Goal: Task Accomplishment & Management: Manage account settings

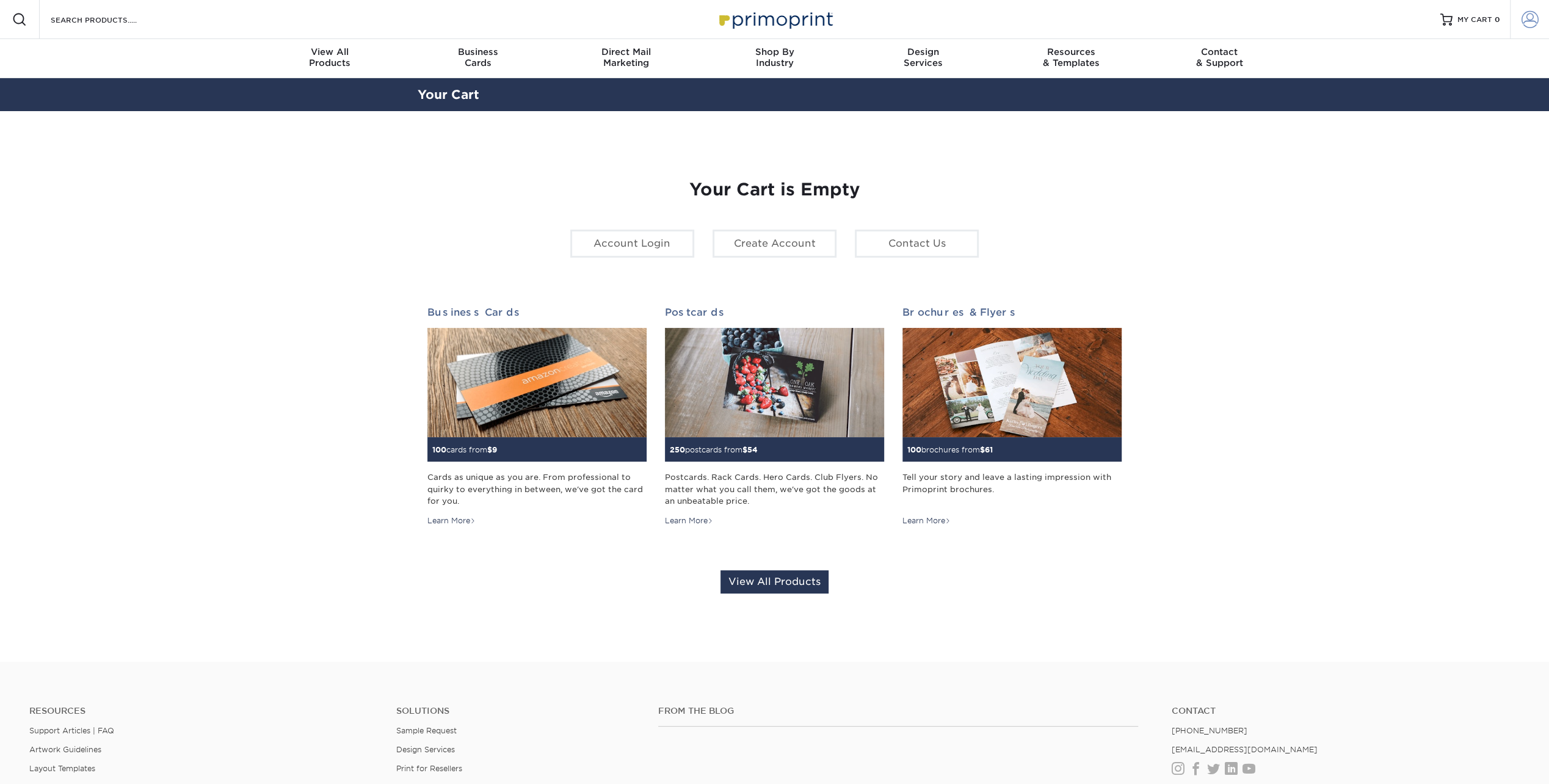
click at [1535, 15] on span at bounding box center [1530, 19] width 17 height 17
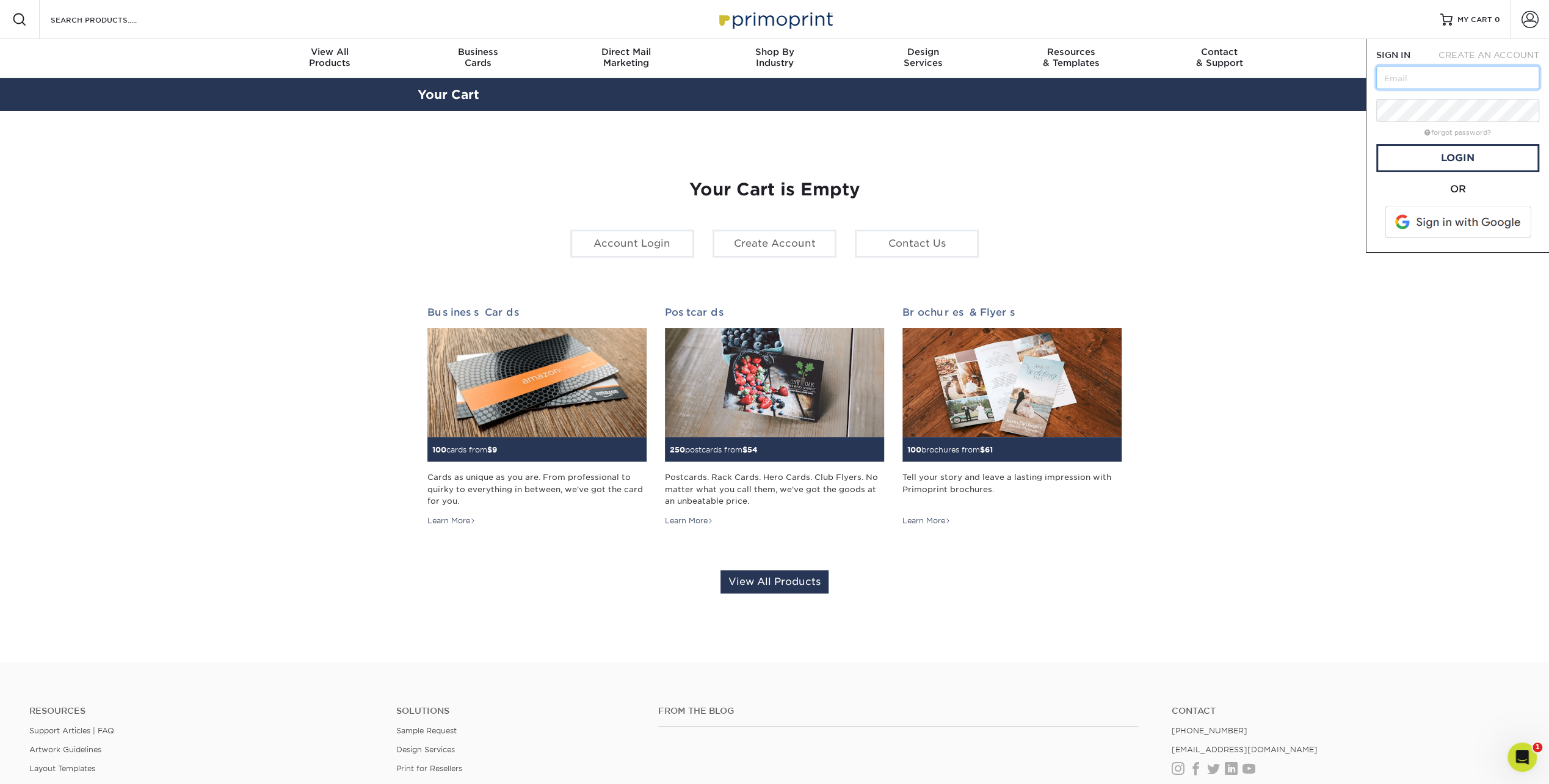
click at [1434, 81] on input "text" at bounding box center [1458, 78] width 163 height 23
type input "[EMAIL_ADDRESS][DOMAIN_NAME]"
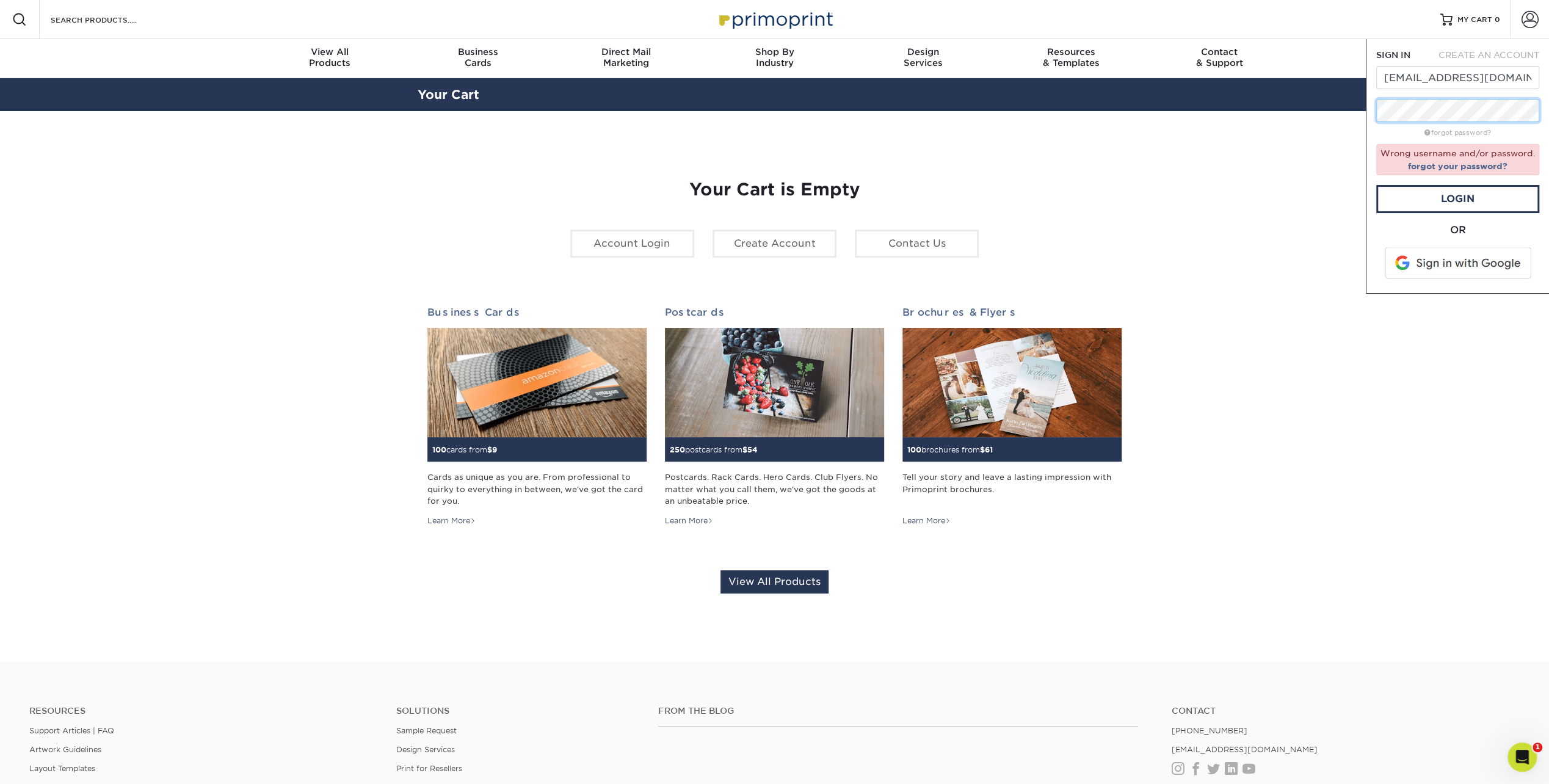
click at [1365, 112] on div "Resources Menu Search Products Account SIGN IN CREATE AN ACCOUNT [EMAIL_ADDRESS…" at bounding box center [774, 509] width 1549 height 1018
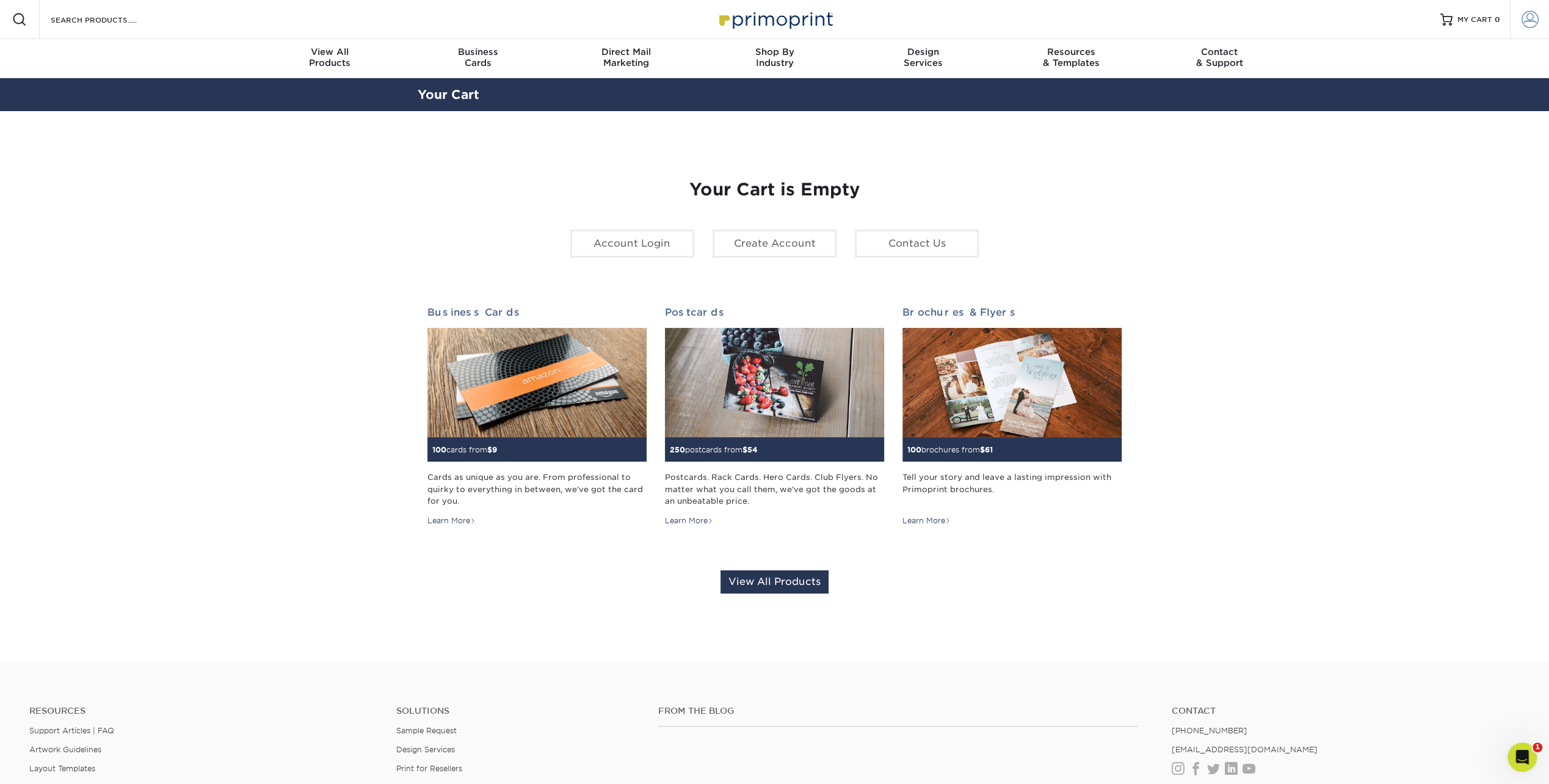
click at [1530, 20] on span at bounding box center [1530, 19] width 17 height 17
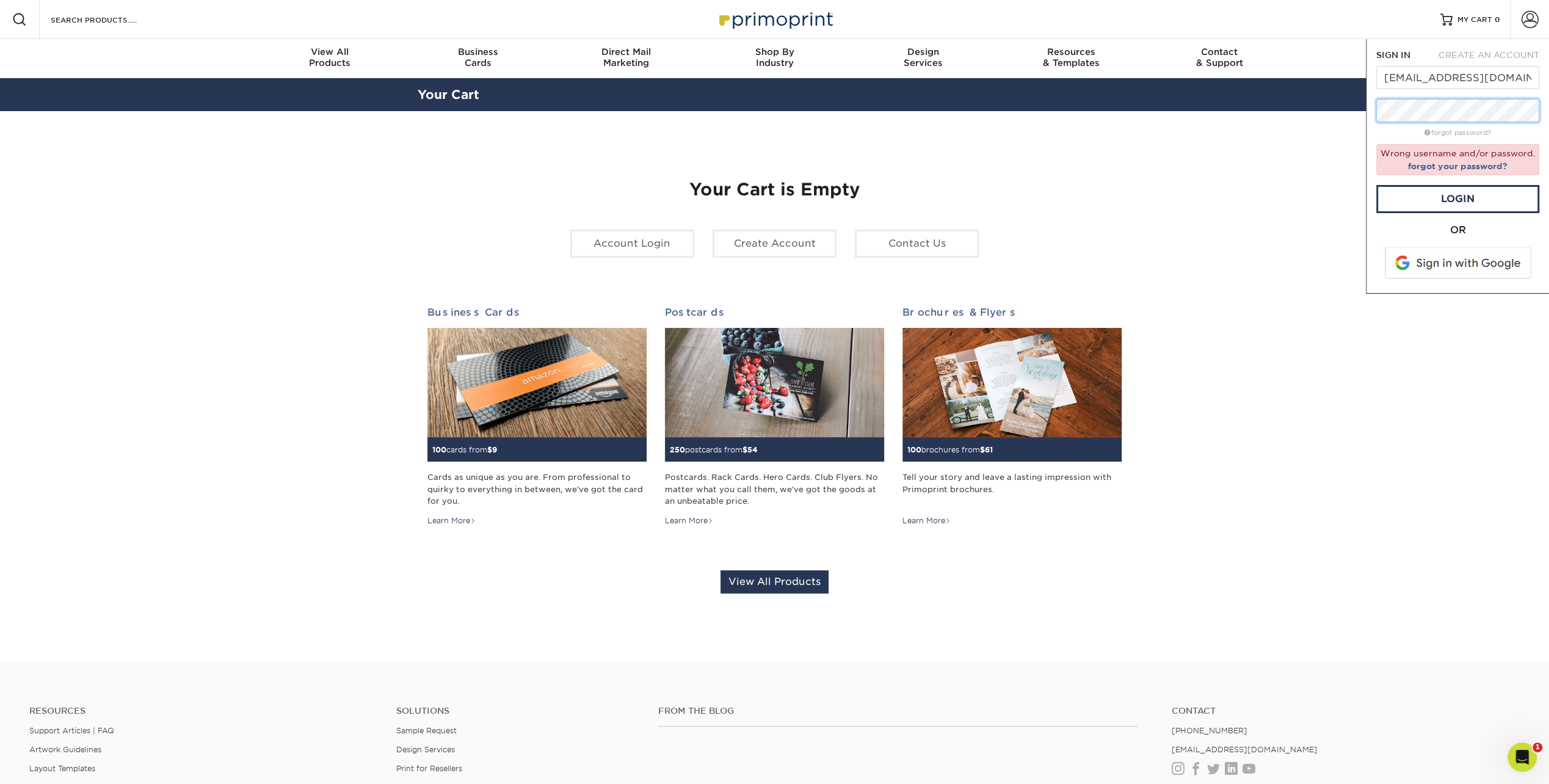
click at [1354, 107] on div "Resources Menu Search Products Account SIGN IN CREATE AN ACCOUNT [EMAIL_ADDRESS…" at bounding box center [774, 509] width 1549 height 1018
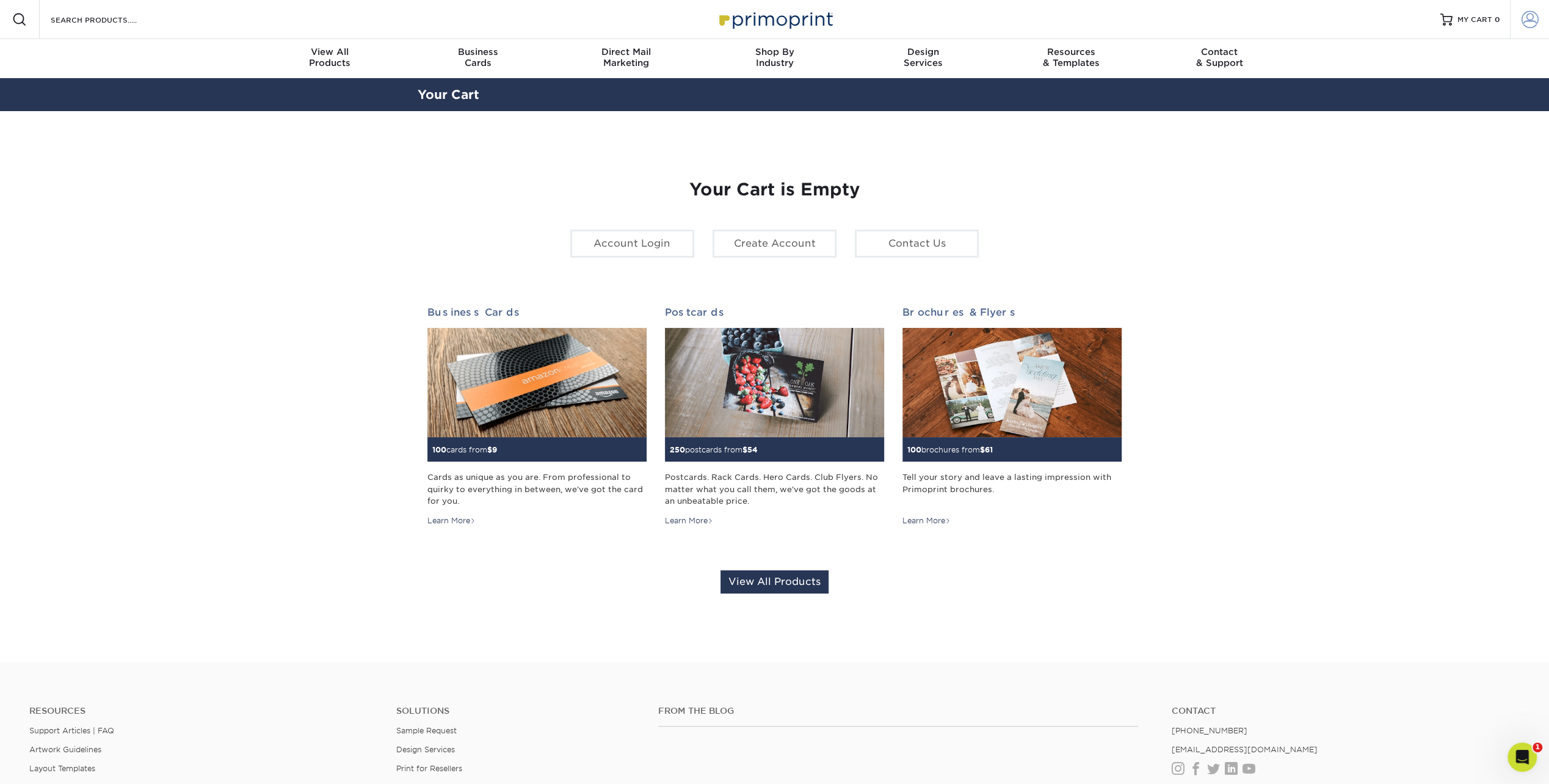
click at [1526, 26] on span at bounding box center [1530, 19] width 17 height 17
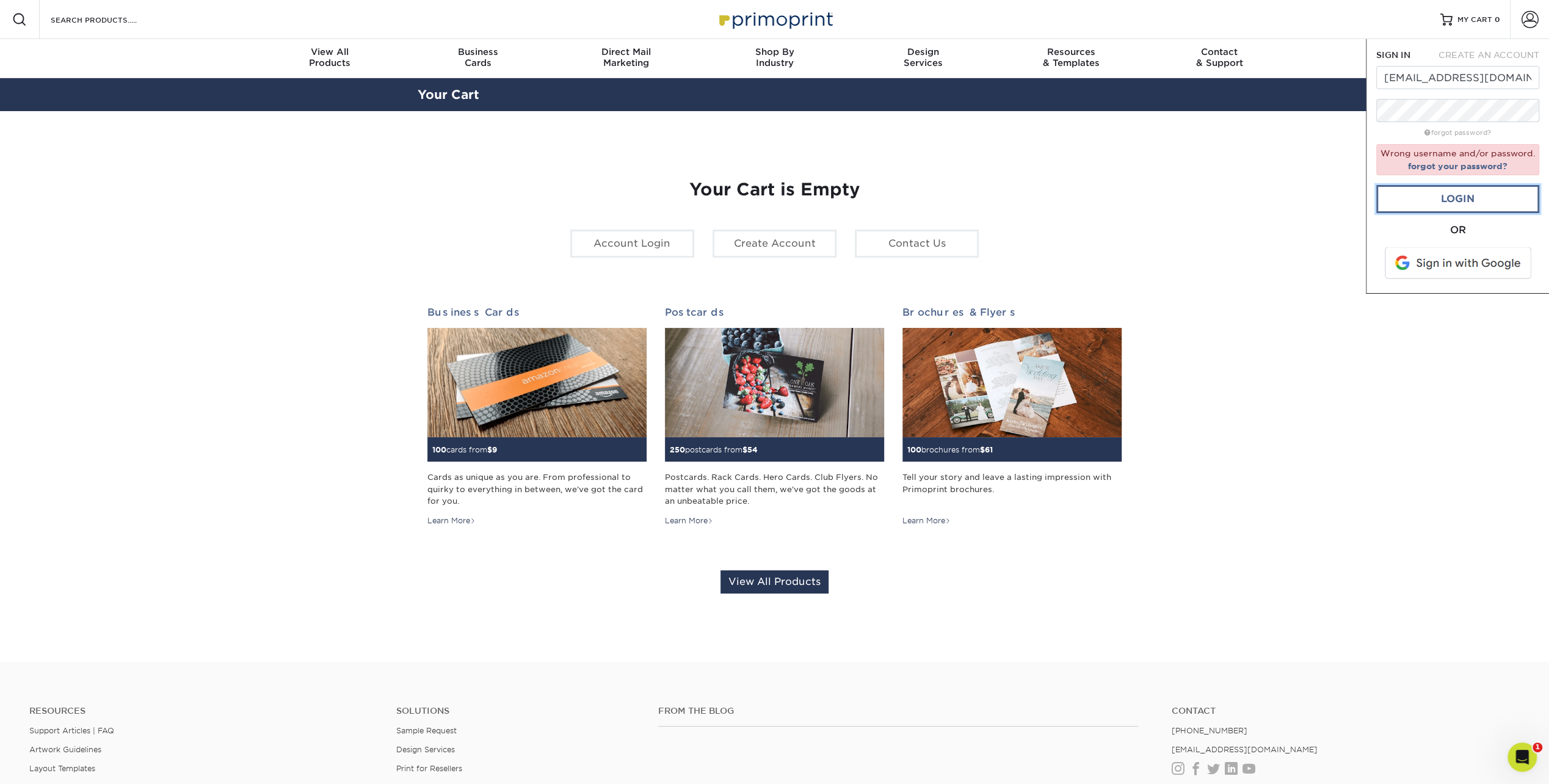
click at [1466, 195] on link "Login" at bounding box center [1458, 199] width 163 height 28
click at [1515, 134] on div "forgot password?" at bounding box center [1458, 132] width 163 height 14
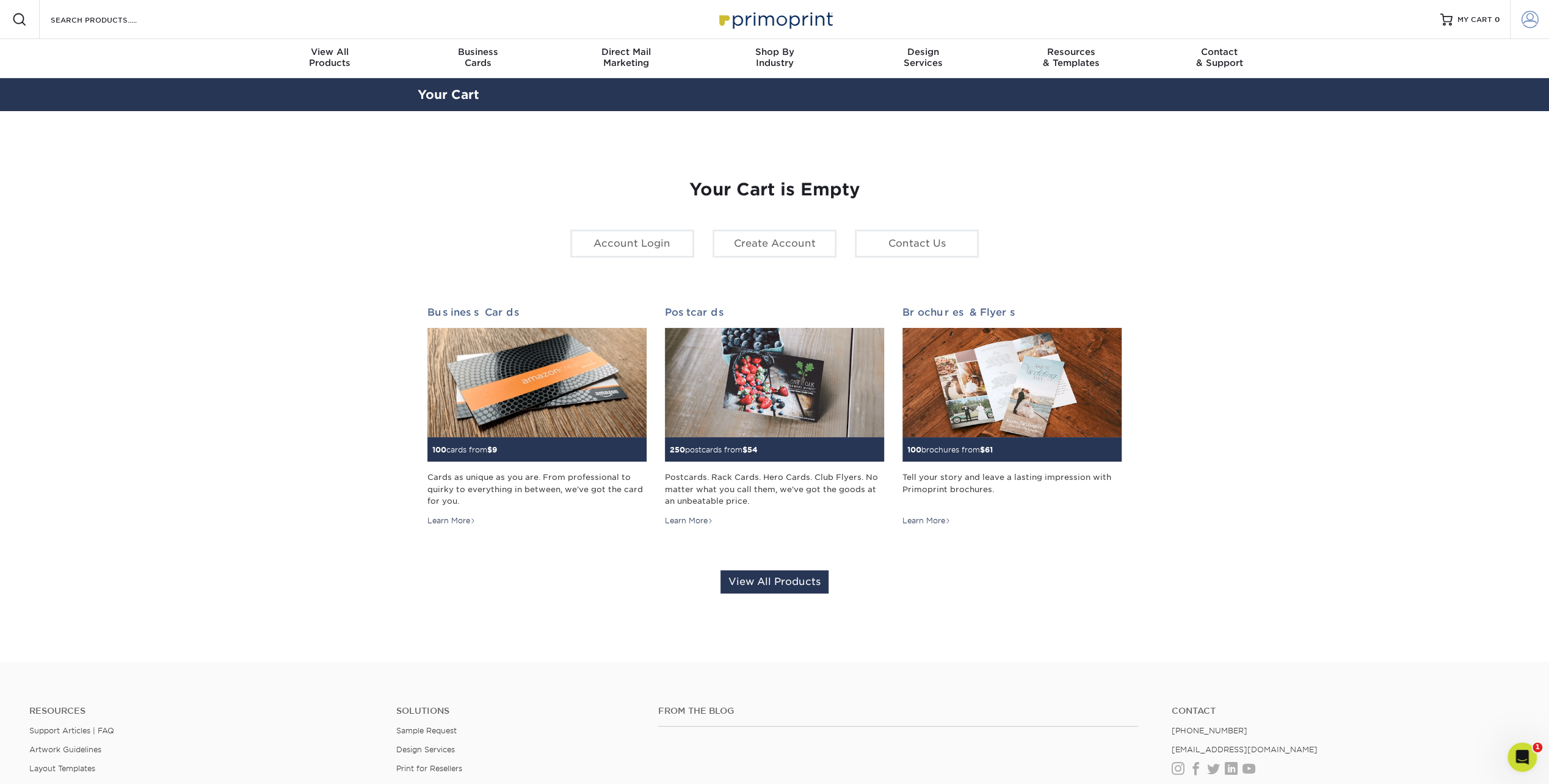
click at [1533, 21] on span at bounding box center [1530, 19] width 17 height 17
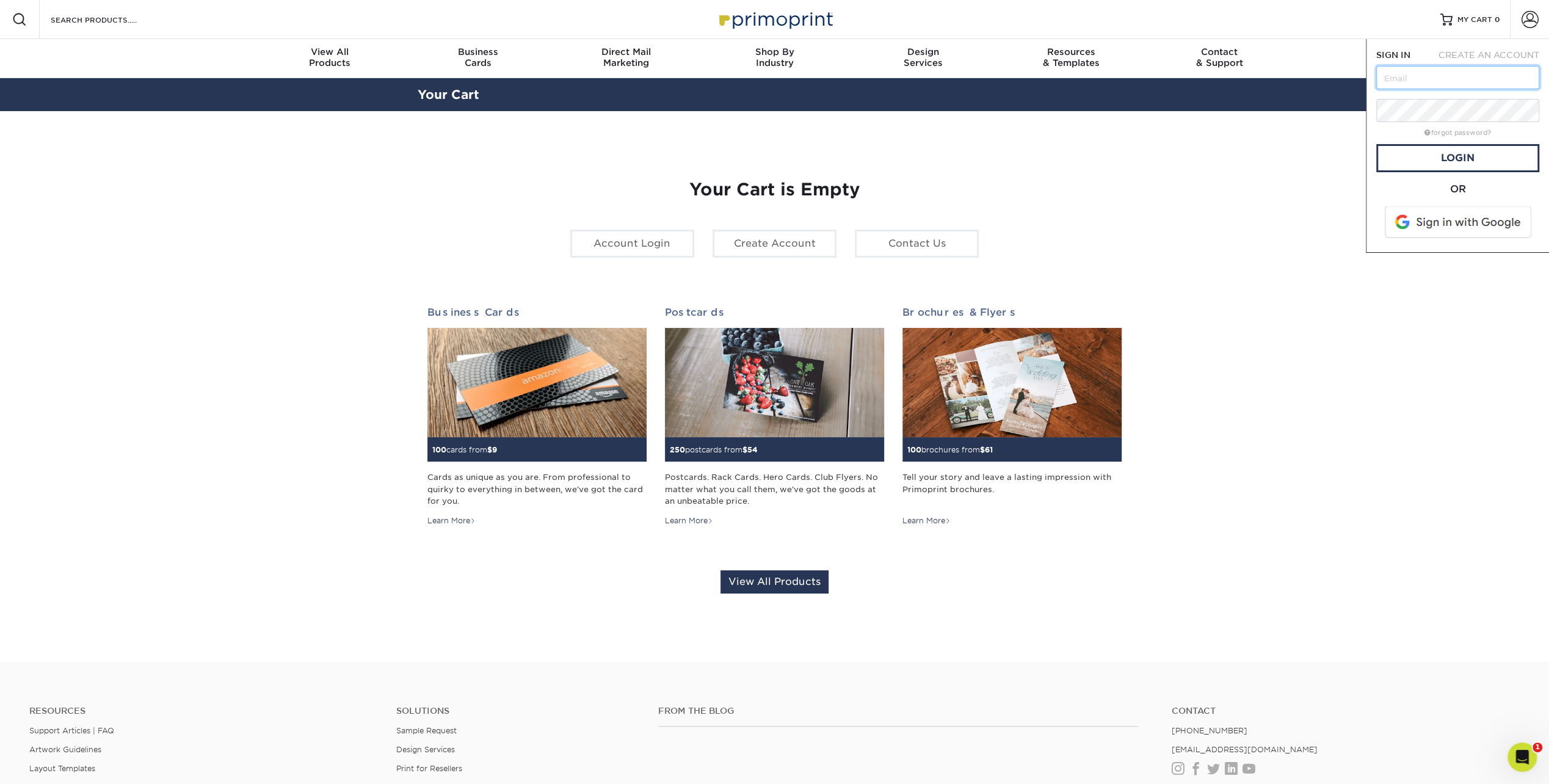
click at [1430, 73] on input "text" at bounding box center [1458, 78] width 163 height 23
drag, startPoint x: 1499, startPoint y: 79, endPoint x: 1187, endPoint y: 79, distance: 312.0
click at [1187, 79] on div "Resources Menu Search Products Account SIGN IN CREATE AN ACCOUNT ipuig@akoustis…" at bounding box center [774, 509] width 1549 height 1018
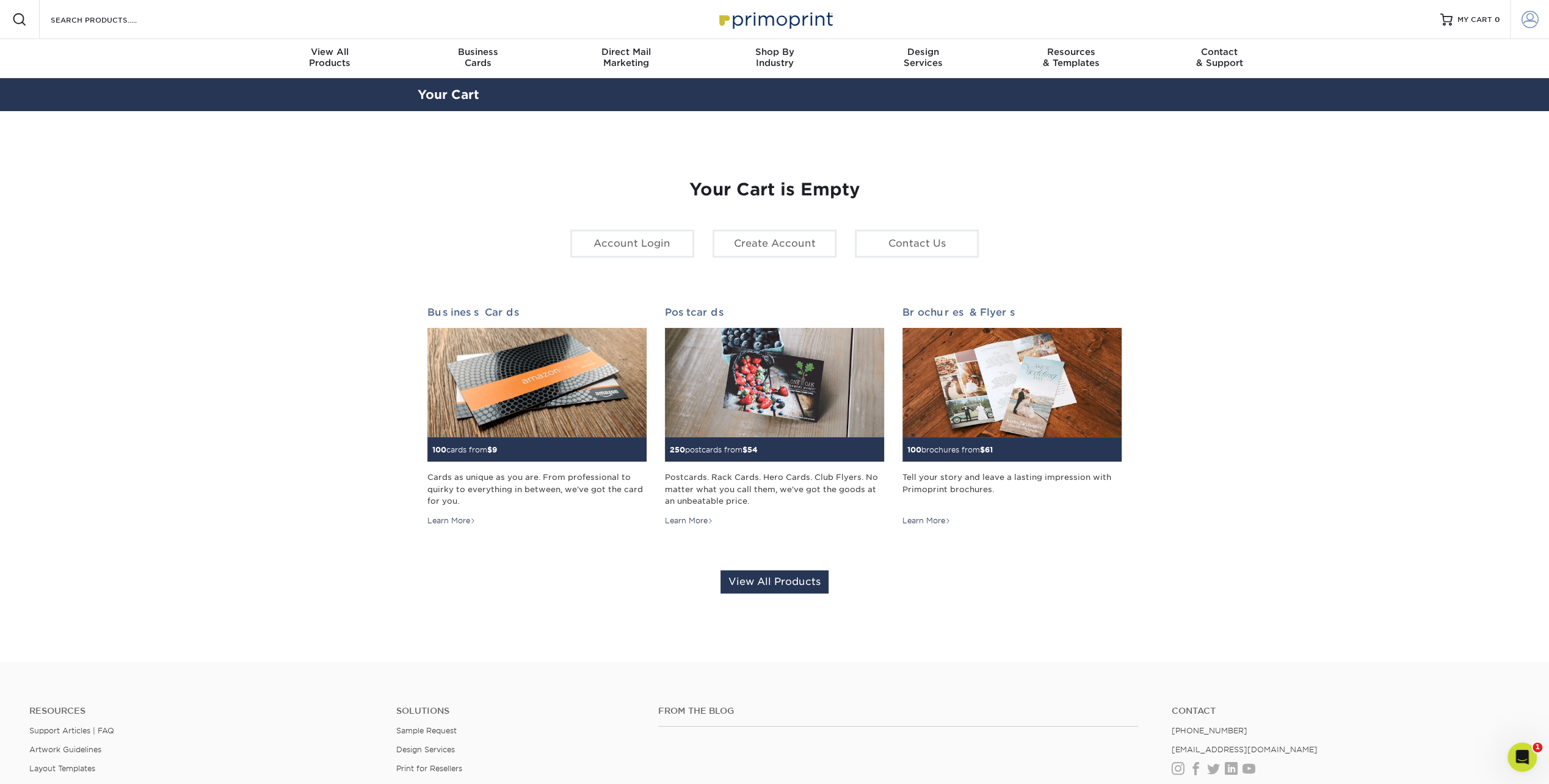
click at [1533, 20] on span at bounding box center [1530, 19] width 17 height 17
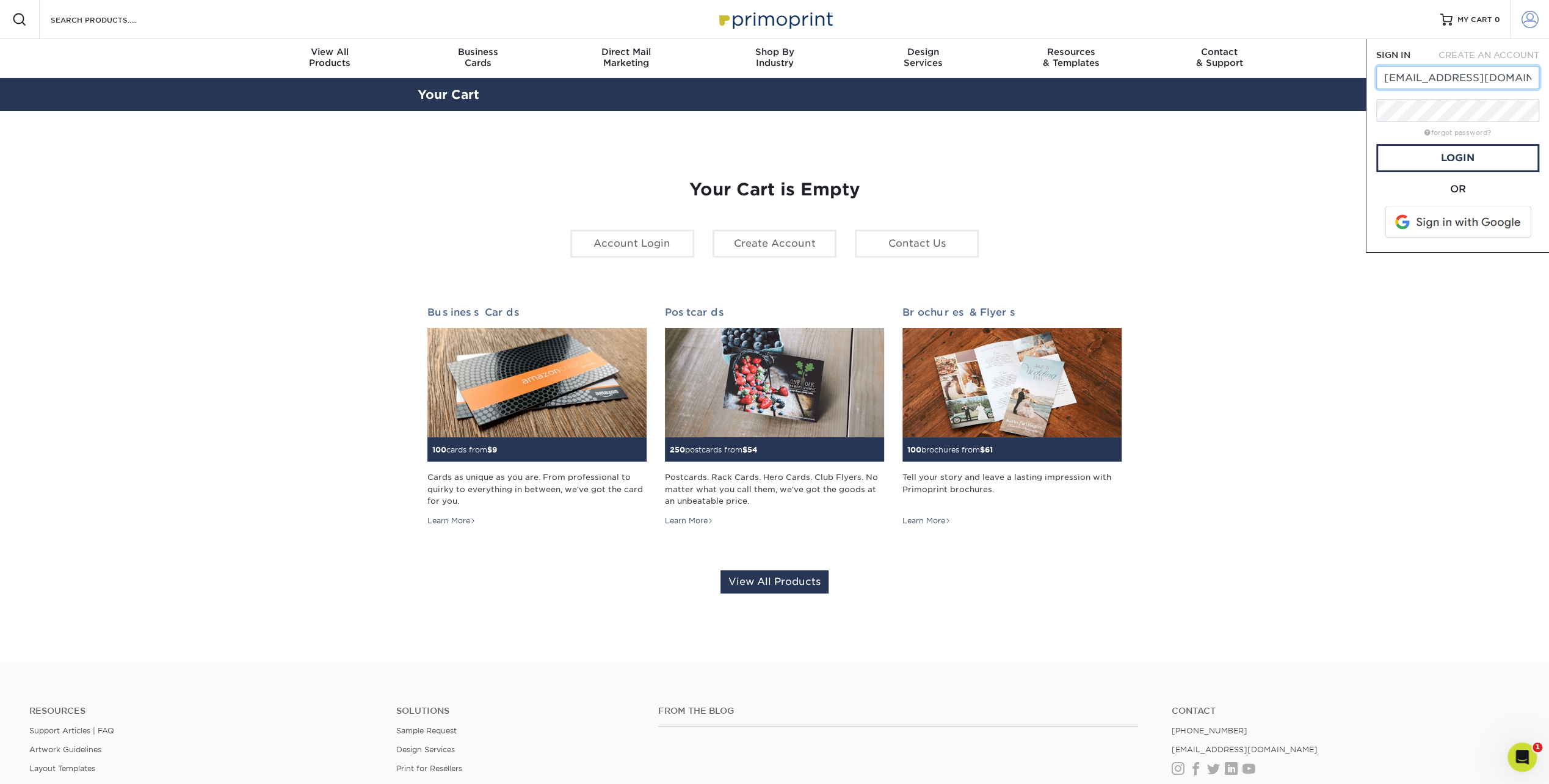
type input "[EMAIL_ADDRESS][DOMAIN_NAME]"
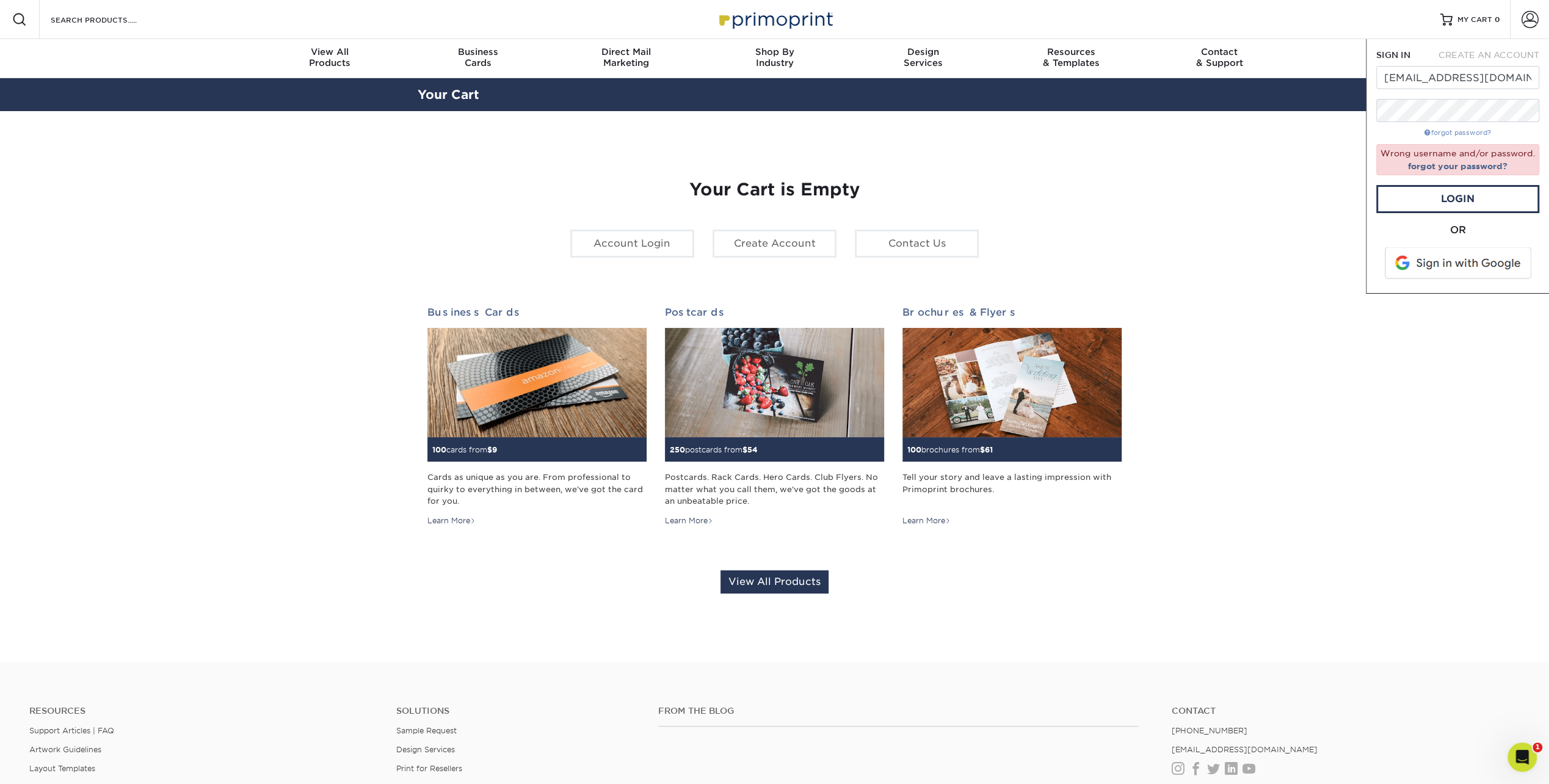
click at [1479, 132] on link "forgot password?" at bounding box center [1458, 132] width 67 height 8
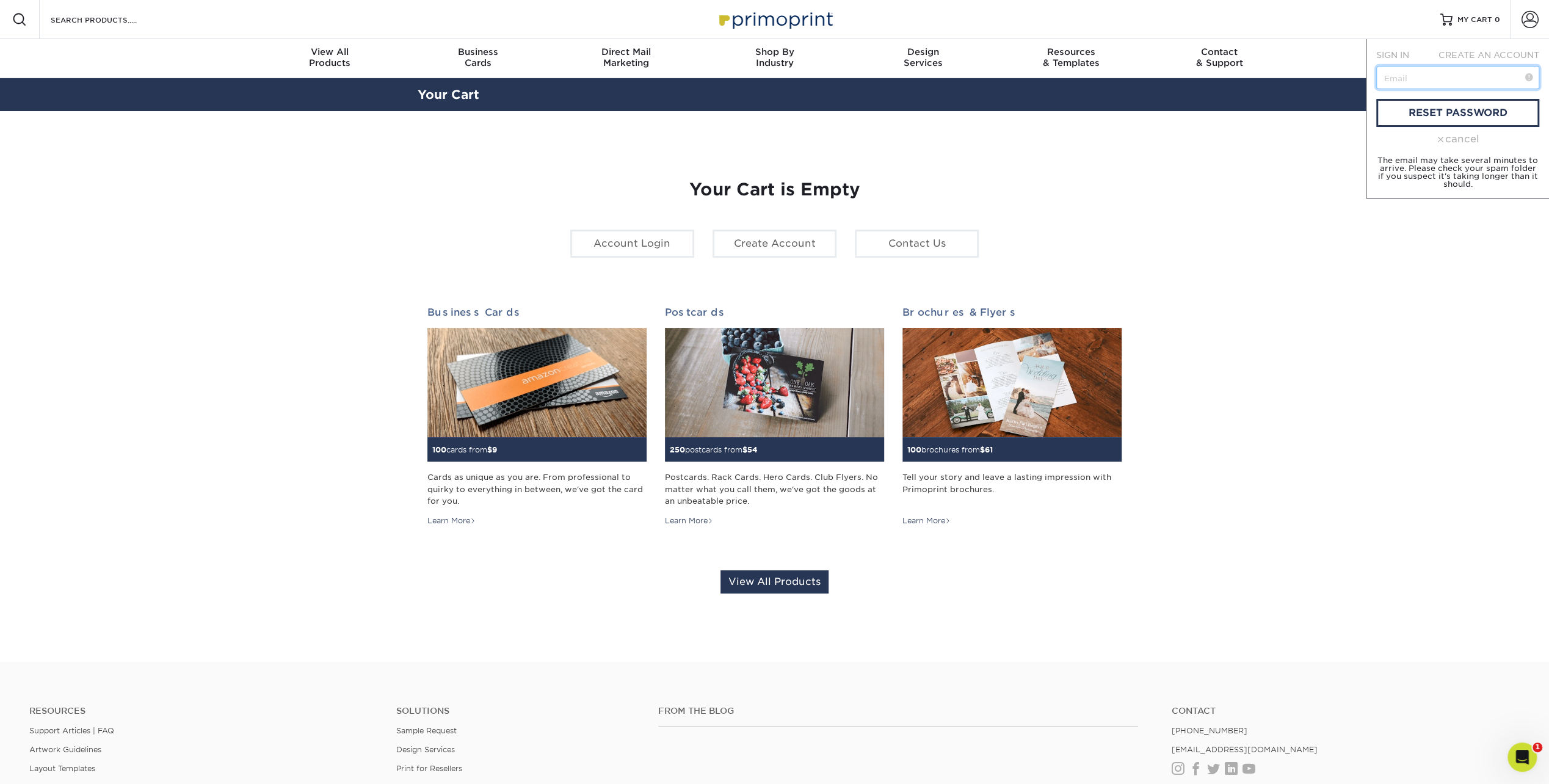
click at [1451, 83] on input "text" at bounding box center [1458, 78] width 163 height 23
type input "[EMAIL_ADDRESS][DOMAIN_NAME]"
click at [1439, 111] on link "reset password" at bounding box center [1458, 113] width 163 height 28
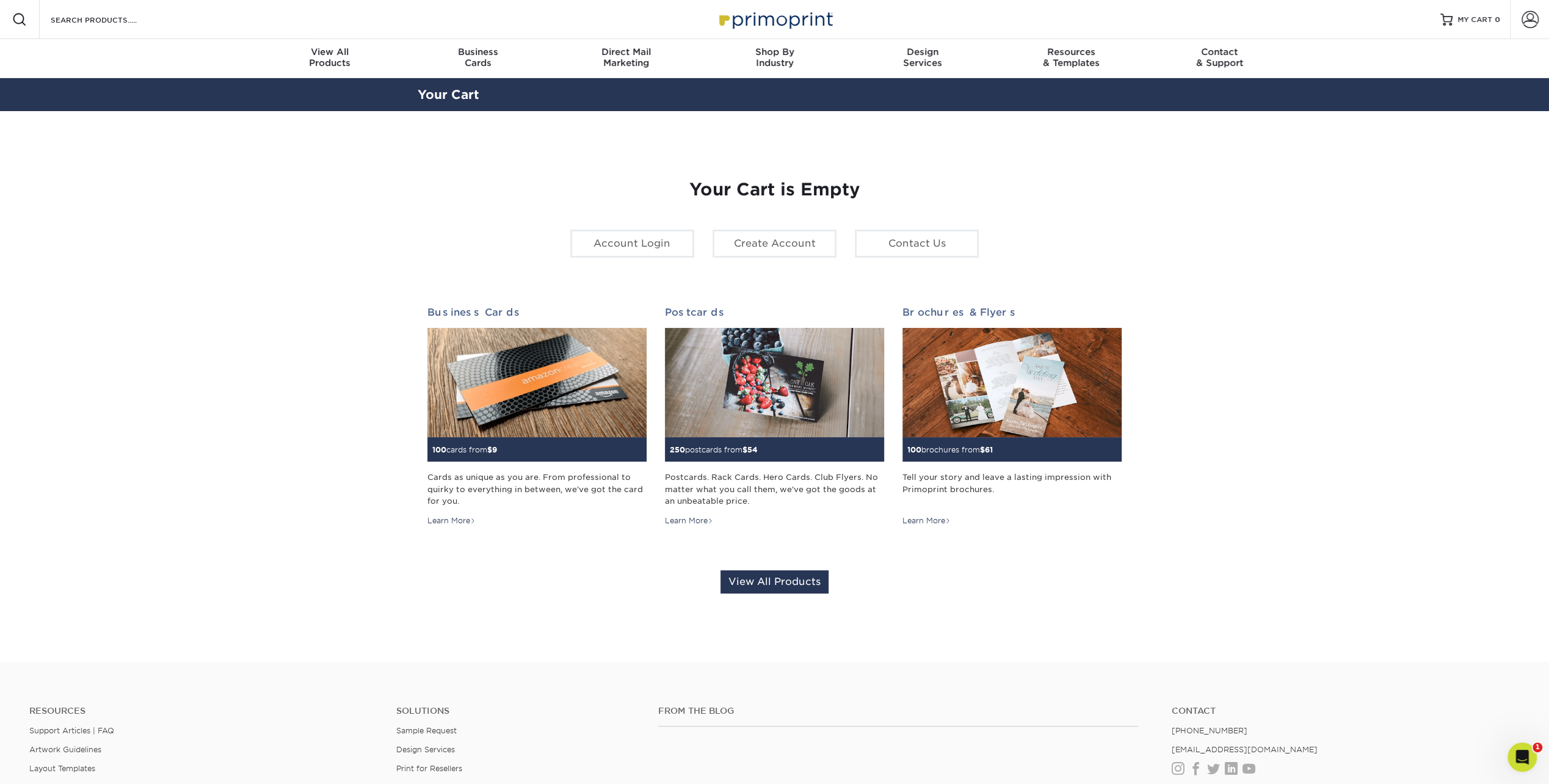
click at [1336, 330] on section "YOUR CART Empty Cart Your Cart is Empty Account Login Create Account Contact Us…" at bounding box center [774, 386] width 1549 height 551
